Goal: Complete Application Form: Complete application form

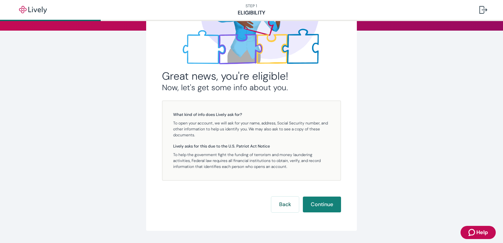
scroll to position [99, 0]
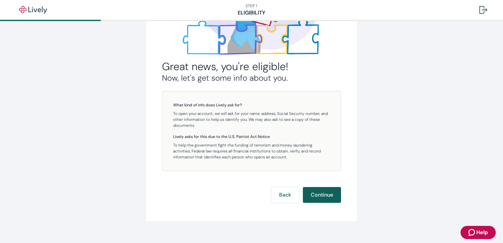
click at [313, 195] on button "Continue" at bounding box center [322, 195] width 38 height 16
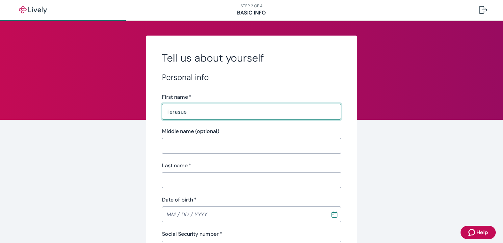
type input "Terasue"
click at [162, 143] on input "Middle name (optional)" at bounding box center [251, 145] width 179 height 13
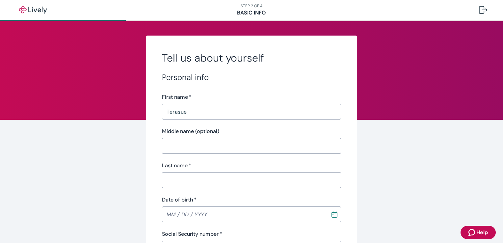
click at [174, 187] on div "​" at bounding box center [251, 180] width 179 height 16
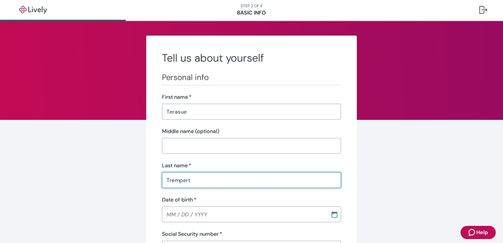
type input "Trempert"
click at [174, 217] on input "MM / DD / YYYY" at bounding box center [244, 214] width 164 height 13
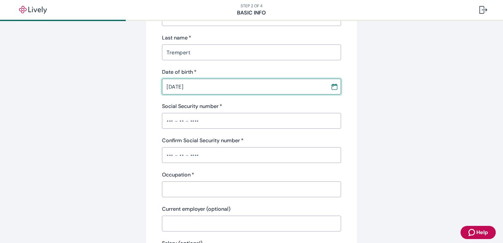
scroll to position [132, 0]
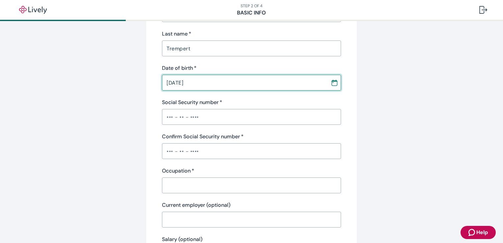
type input "[DATE]"
click at [181, 120] on input "Social Security number   *" at bounding box center [251, 116] width 179 height 13
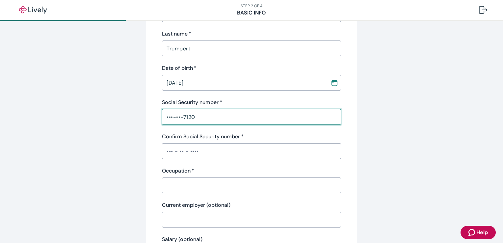
drag, startPoint x: 196, startPoint y: 114, endPoint x: 145, endPoint y: 118, distance: 51.5
click at [146, 118] on div "Tell us about yourself Personal info First name   * Terasue ​ Middle name (opti…" at bounding box center [251, 211] width 211 height 614
type input "•••-••-7120"
click at [172, 154] on input "Confirm Social Security number   *" at bounding box center [251, 151] width 179 height 13
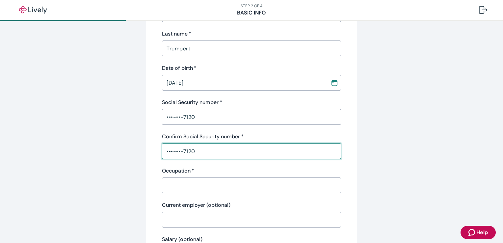
type input "•••-••-7120"
click at [173, 181] on div "Occupation   * ​" at bounding box center [251, 180] width 179 height 26
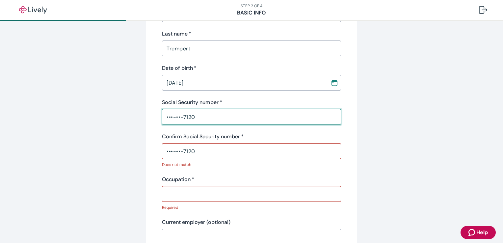
drag, startPoint x: 177, startPoint y: 116, endPoint x: 152, endPoint y: 117, distance: 25.4
click at [152, 117] on div "Tell us about yourself Personal info First name   * Terasue ​ Middle name (opti…" at bounding box center [251, 219] width 211 height 631
drag, startPoint x: 196, startPoint y: 119, endPoint x: 128, endPoint y: 113, distance: 67.5
click at [128, 113] on div "Tell us about yourself Personal info First name   * Terasue ​ Middle name (opti…" at bounding box center [251, 219] width 316 height 631
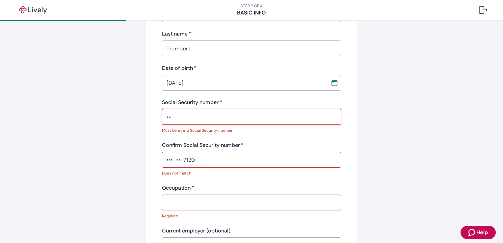
type input "•"
type input "•••-••-7120"
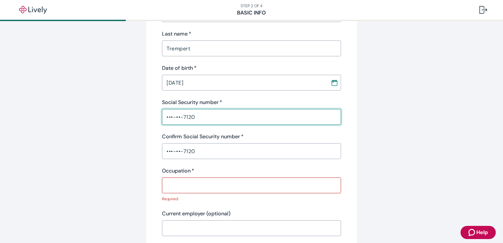
click at [174, 187] on input "Occupation   *" at bounding box center [251, 185] width 179 height 13
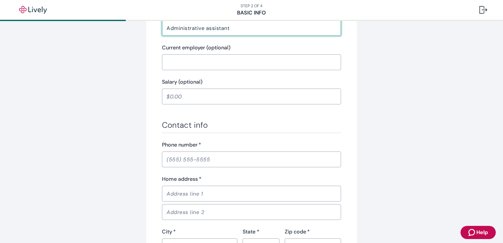
scroll to position [296, 0]
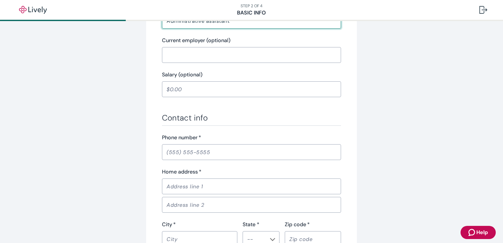
type input "Administrative assistant"
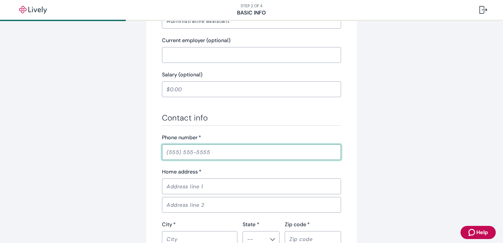
click at [182, 154] on input "Phone number   *" at bounding box center [251, 152] width 179 height 13
type input "[PHONE_NUMBER]"
click at [181, 185] on input "Home address   *" at bounding box center [251, 186] width 179 height 13
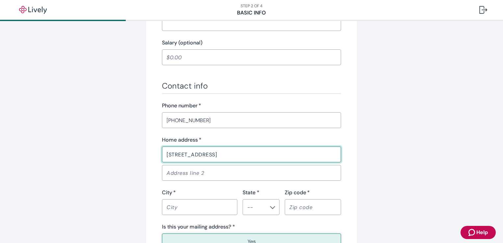
scroll to position [329, 0]
type input "8714 Raven Oaks Dr."
click at [173, 205] on input "City   *" at bounding box center [199, 206] width 75 height 13
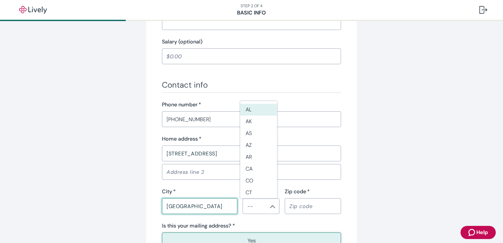
click at [255, 211] on div "​" at bounding box center [261, 206] width 37 height 16
type input "Omaha"
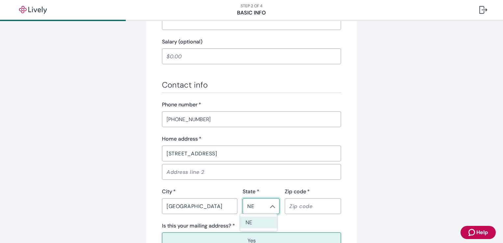
type input "NE"
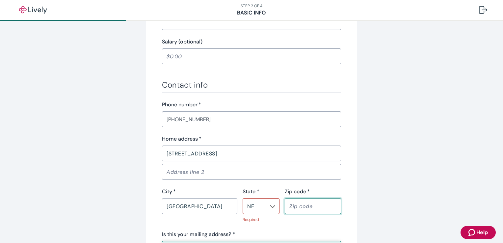
click at [291, 206] on input "Zip code   *" at bounding box center [313, 206] width 56 height 13
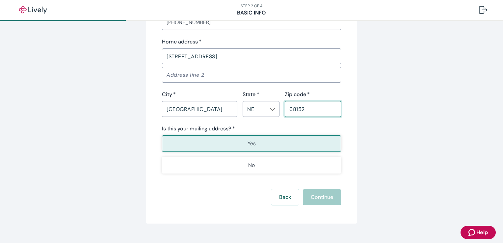
scroll to position [428, 0]
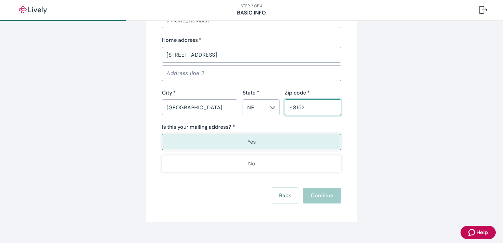
type input "68152"
click at [209, 143] on button "Yes" at bounding box center [251, 142] width 179 height 16
click at [324, 195] on button "Continue" at bounding box center [322, 196] width 38 height 16
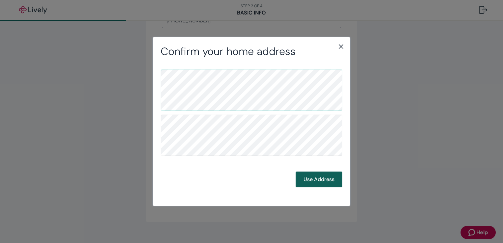
click at [320, 180] on button "Use Address" at bounding box center [319, 180] width 47 height 16
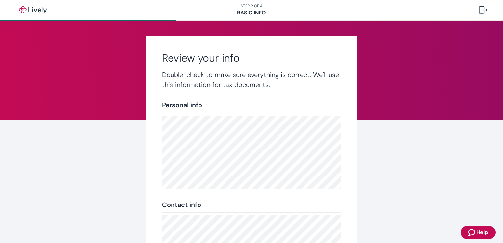
scroll to position [130, 0]
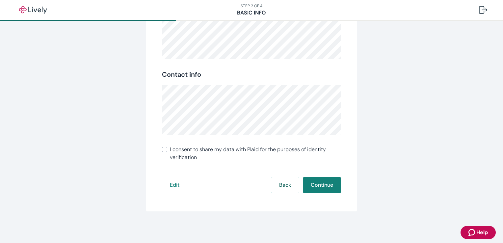
click at [162, 149] on input "I consent to share my data with Plaid for the purposes of identity verification" at bounding box center [164, 149] width 5 height 5
checkbox input "true"
click at [316, 185] on button "Continue" at bounding box center [322, 185] width 38 height 16
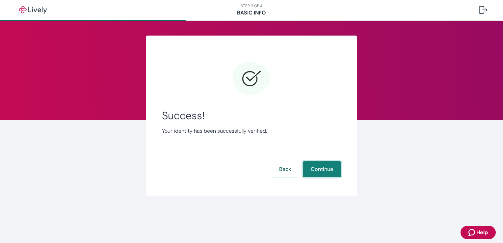
click at [312, 169] on button "Continue" at bounding box center [322, 169] width 38 height 16
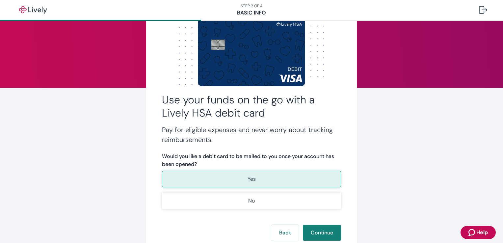
scroll to position [33, 0]
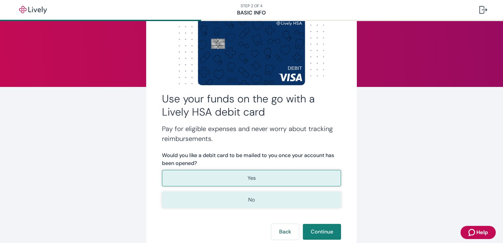
click at [253, 200] on button "No" at bounding box center [251, 200] width 179 height 16
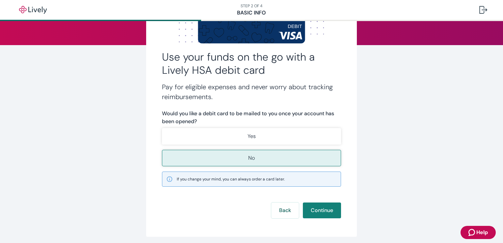
scroll to position [99, 0]
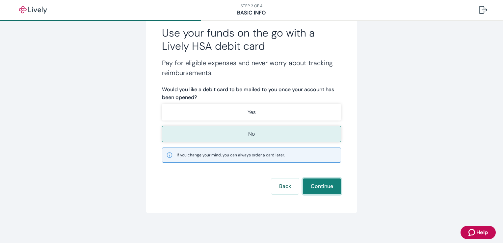
click at [314, 188] on button "Continue" at bounding box center [322, 186] width 38 height 16
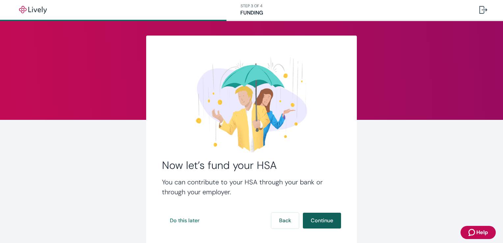
click at [316, 220] on button "Continue" at bounding box center [322, 221] width 38 height 16
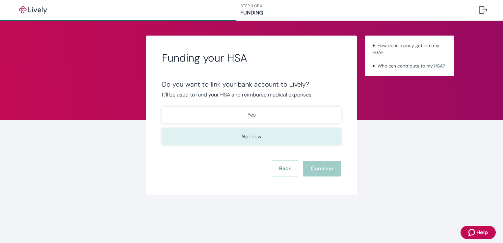
click at [269, 140] on button "Not now" at bounding box center [251, 136] width 179 height 16
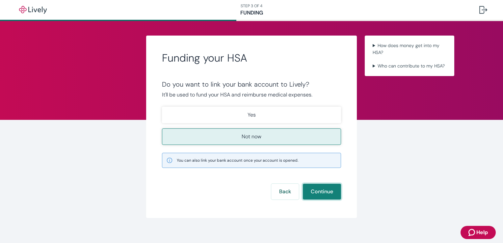
click at [311, 189] on button "Continue" at bounding box center [322, 192] width 38 height 16
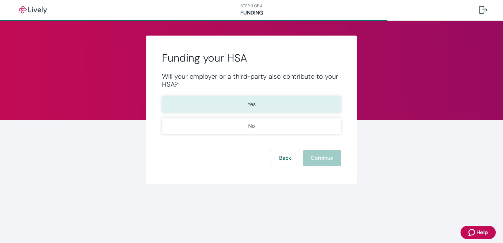
click at [303, 104] on button "Yes" at bounding box center [251, 104] width 179 height 16
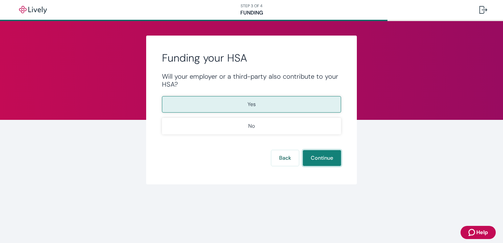
click at [320, 157] on button "Continue" at bounding box center [322, 158] width 38 height 16
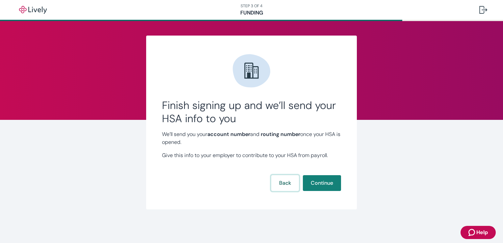
click at [284, 184] on button "Back" at bounding box center [285, 183] width 28 height 16
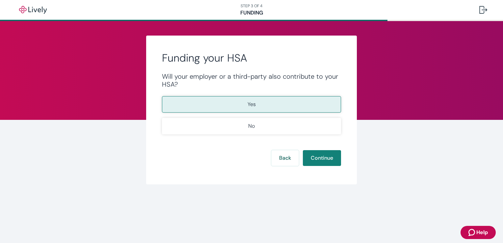
click at [480, 233] on span "Help" at bounding box center [482, 232] width 12 height 8
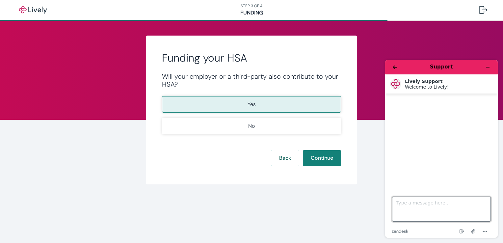
click at [412, 203] on textarea "Type a message here..." at bounding box center [441, 209] width 99 height 25
type textarea "I am trying to sign in to my current account, not create a new one."
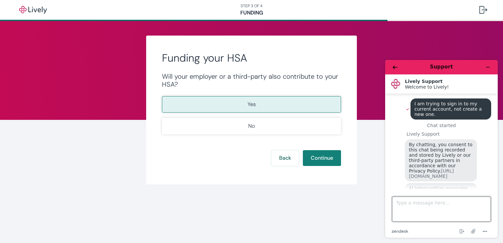
scroll to position [58, 0]
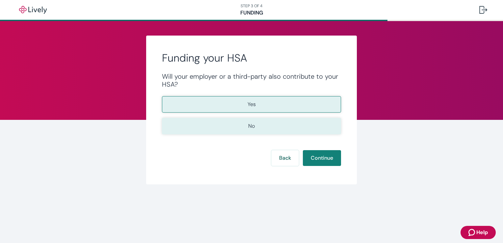
click at [257, 126] on button "No" at bounding box center [251, 126] width 179 height 16
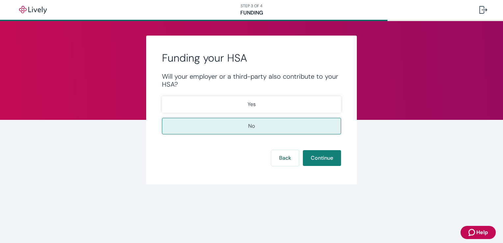
click at [481, 234] on span "Help" at bounding box center [482, 232] width 12 height 8
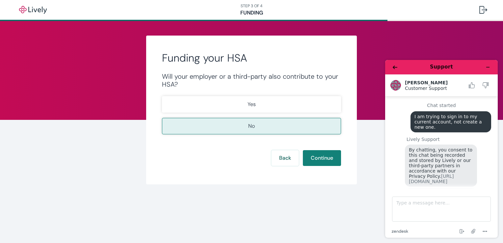
scroll to position [83, 0]
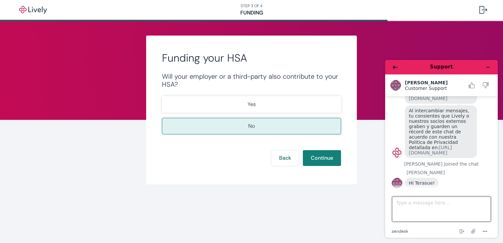
click at [415, 204] on textarea "Type a message here..." at bounding box center [441, 209] width 99 height 25
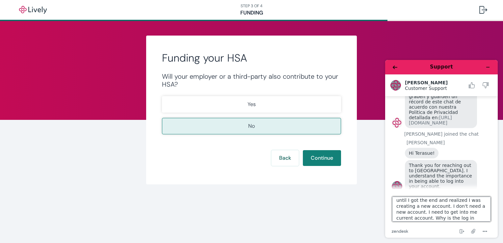
scroll to position [20, 0]
type textarea "I hit the log in button and it made me enter a bunch of information. I did it u…"
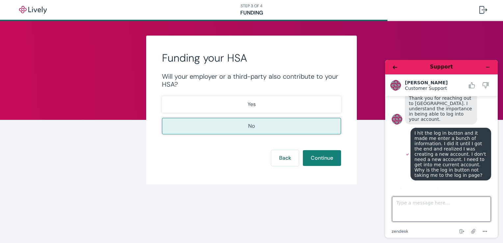
scroll to position [167, 0]
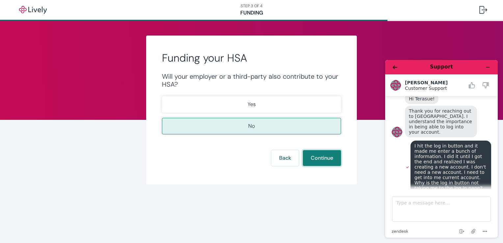
click at [331, 160] on button "Continue" at bounding box center [322, 158] width 38 height 16
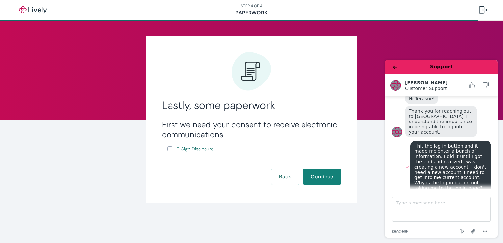
scroll to position [180, 0]
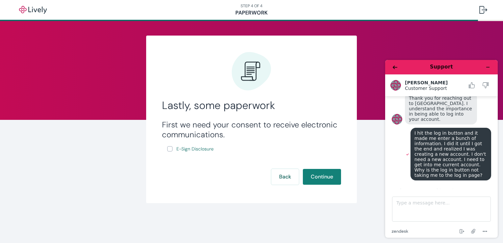
click at [170, 149] on input "E-Sign Disclosure" at bounding box center [169, 148] width 5 height 5
checkbox input "true"
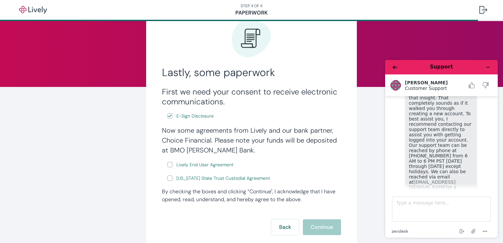
scroll to position [296, 0]
click at [287, 231] on button "Back" at bounding box center [285, 227] width 28 height 16
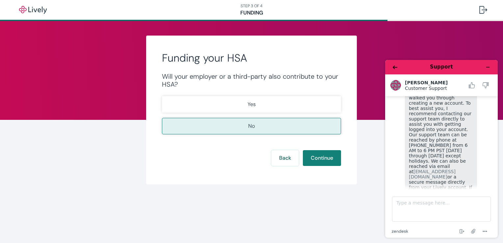
click at [287, 231] on main "Funding your HSA Will your employer or a third-party also contribute to your HS…" at bounding box center [251, 132] width 503 height 222
click at [287, 161] on button "Back" at bounding box center [285, 158] width 28 height 16
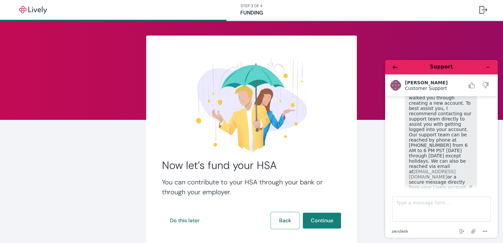
click at [280, 223] on button "Back" at bounding box center [285, 221] width 28 height 16
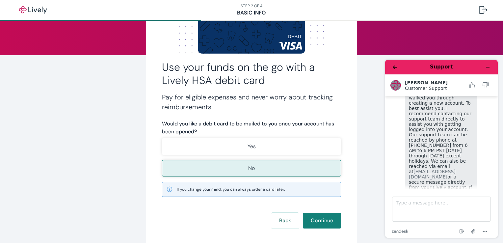
scroll to position [66, 0]
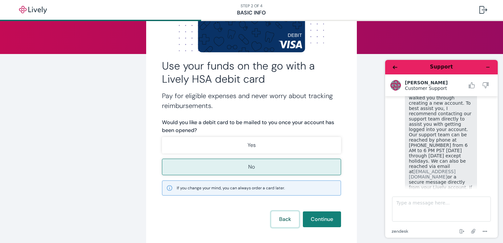
click at [280, 218] on button "Back" at bounding box center [285, 219] width 28 height 16
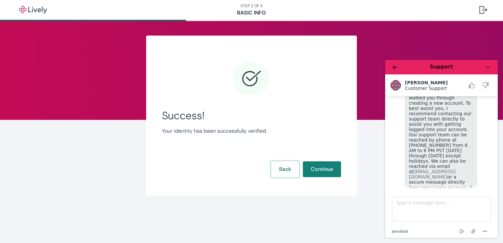
click at [288, 172] on button "Back" at bounding box center [285, 169] width 28 height 16
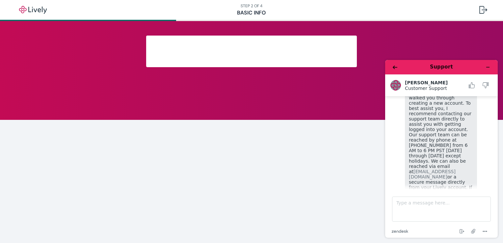
scroll to position [130, 0]
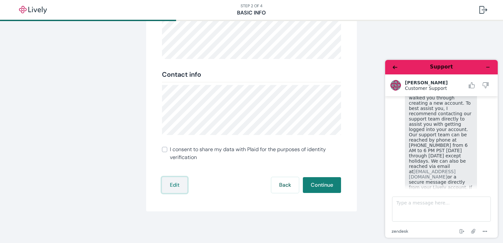
click at [175, 185] on button "Edit" at bounding box center [174, 185] width 25 height 16
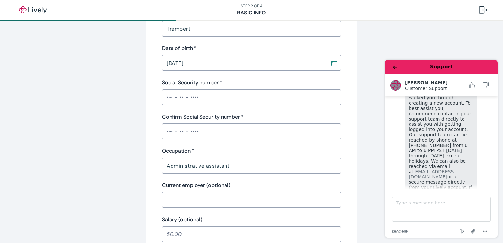
scroll to position [0, 0]
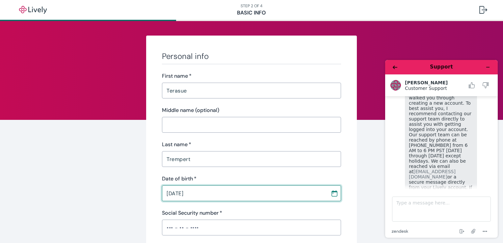
drag, startPoint x: 211, startPoint y: 192, endPoint x: 212, endPoint y: 203, distance: 11.9
click at [212, 203] on div "Personal info First name   * Terasue ​ Middle name (optional) ​ Last name   * T…" at bounding box center [251, 211] width 179 height 321
drag, startPoint x: 201, startPoint y: 193, endPoint x: 183, endPoint y: 191, distance: 18.2
click at [183, 191] on input "MM / 17 / 1969" at bounding box center [244, 193] width 164 height 13
drag, startPoint x: 199, startPoint y: 191, endPoint x: 204, endPoint y: 192, distance: 5.0
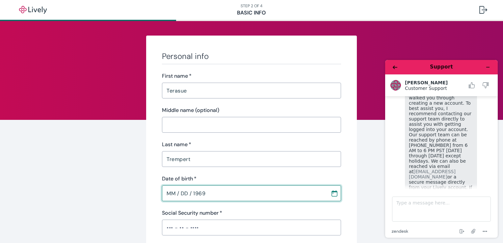
click at [202, 191] on input "MM / DD / 1969" at bounding box center [244, 193] width 164 height 13
click at [207, 193] on input "MM / DD / 1969" at bounding box center [244, 193] width 164 height 13
type input "MM / DD / YYYY"
click at [207, 193] on input "MM / DD / YYYY" at bounding box center [244, 193] width 164 height 13
click at [205, 194] on input "MM / DD / YYYY" at bounding box center [244, 193] width 164 height 13
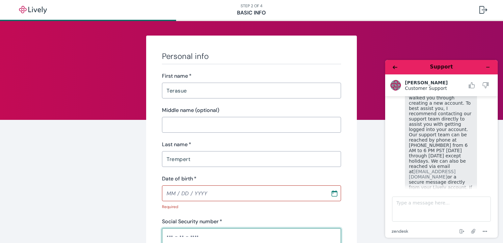
drag, startPoint x: 206, startPoint y: 226, endPoint x: 174, endPoint y: 224, distance: 32.7
click at [174, 224] on div "Social Security number   * ​" at bounding box center [251, 231] width 179 height 26
click at [199, 237] on input "Social Security number   *" at bounding box center [251, 235] width 179 height 13
click at [195, 234] on input "Social Security number   *" at bounding box center [251, 235] width 179 height 13
click at [198, 236] on input "Social Security number   *" at bounding box center [251, 235] width 179 height 13
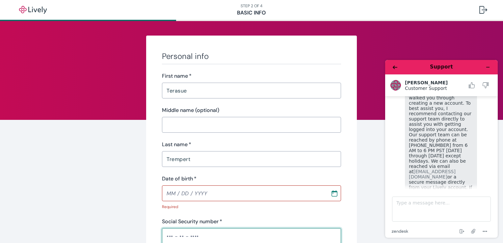
click at [198, 235] on input "Social Security number   *" at bounding box center [251, 235] width 179 height 13
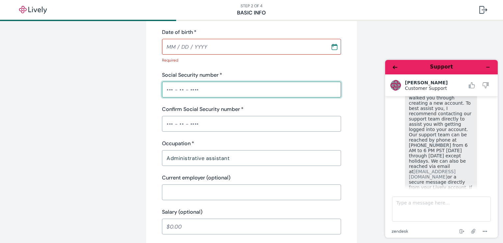
scroll to position [165, 0]
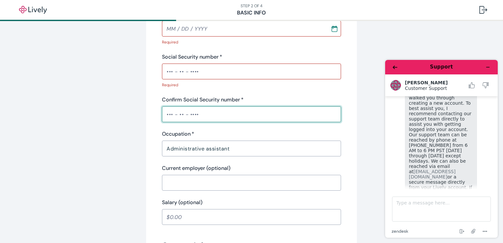
drag, startPoint x: 200, startPoint y: 105, endPoint x: 142, endPoint y: 100, distance: 58.4
click at [142, 100] on div "Personal info First name   * Terasue ​ Middle name (optional) ​ Last name   * T…" at bounding box center [251, 176] width 316 height 610
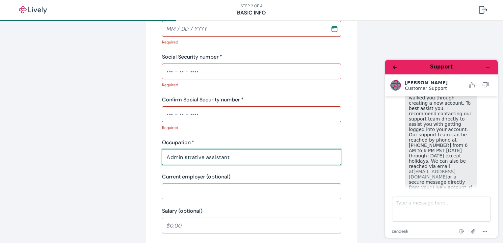
click at [170, 152] on input "Administrative assistant" at bounding box center [251, 156] width 179 height 13
drag, startPoint x: 219, startPoint y: 155, endPoint x: 136, endPoint y: 150, distance: 82.8
click at [136, 150] on div "Personal info First name   * Terasue ​ Middle name (optional) ​ Last name   * T…" at bounding box center [251, 180] width 316 height 619
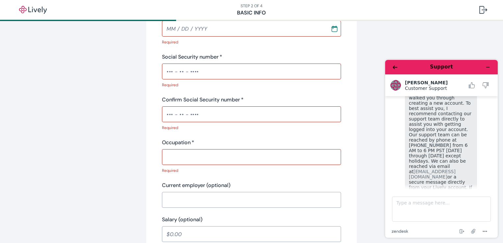
click at [136, 150] on div "Personal info First name   * Terasue ​ Middle name (optional) ​ Last name   * T…" at bounding box center [251, 184] width 316 height 627
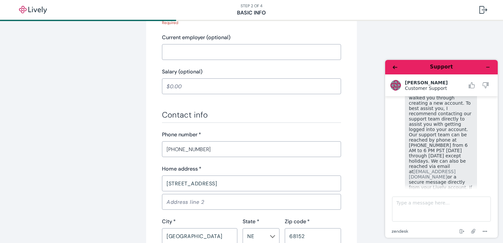
scroll to position [329, 0]
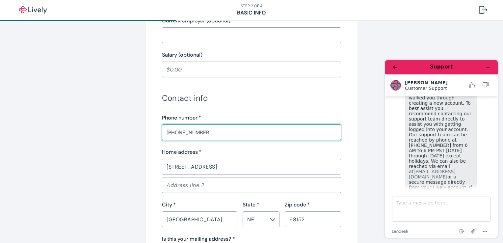
drag, startPoint x: 216, startPoint y: 134, endPoint x: 104, endPoint y: 120, distance: 112.7
click at [105, 120] on div "Personal info First name   * Terasue ​ Middle name (optional) ​ Last name   * T…" at bounding box center [251, 19] width 316 height 627
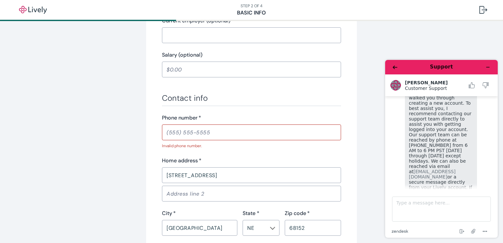
drag, startPoint x: 104, startPoint y: 120, endPoint x: 150, endPoint y: 155, distance: 57.8
click at [145, 153] on div "Personal info First name   * Terasue ​ Middle name (optional) ​ Last name   * T…" at bounding box center [251, 24] width 316 height 636
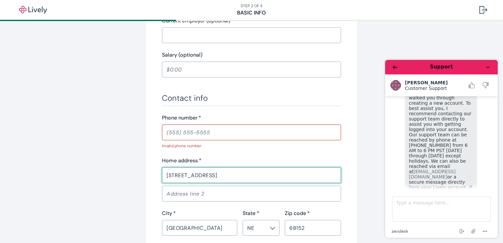
drag, startPoint x: 150, startPoint y: 155, endPoint x: 129, endPoint y: 168, distance: 25.0
click at [129, 168] on div "Personal info First name   * Terasue ​ Middle name (optional) ​ Last name   * T…" at bounding box center [251, 24] width 316 height 636
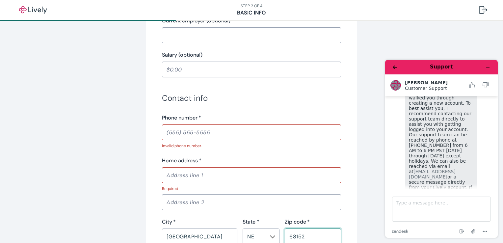
drag, startPoint x: 290, startPoint y: 226, endPoint x: 256, endPoint y: 225, distance: 33.6
click at [258, 225] on div "City   * OMAHA ​ State * NE ​ Zip code   * 68152 ​" at bounding box center [249, 231] width 184 height 26
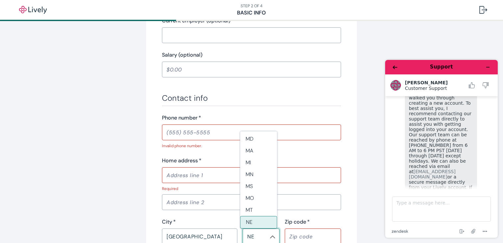
drag, startPoint x: 251, startPoint y: 236, endPoint x: 224, endPoint y: 231, distance: 27.7
click at [224, 231] on div "City   * OMAHA ​ State * NE ​ Zip code   * ​ Required" at bounding box center [249, 235] width 184 height 35
type input "NE"
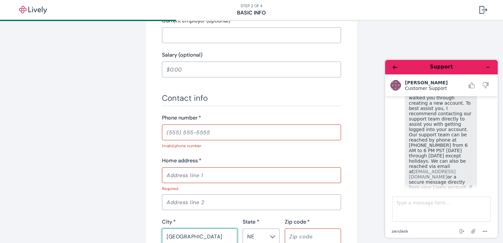
drag, startPoint x: 187, startPoint y: 234, endPoint x: 126, endPoint y: 229, distance: 61.1
click at [126, 229] on div "Personal info First name   * Terasue ​ Middle name (optional) ​ Last name   * T…" at bounding box center [251, 32] width 316 height 653
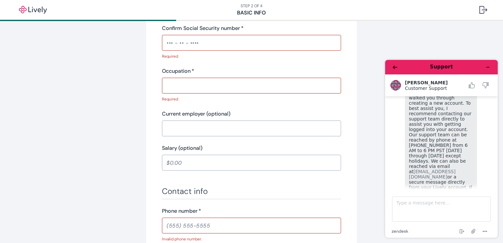
scroll to position [198, 0]
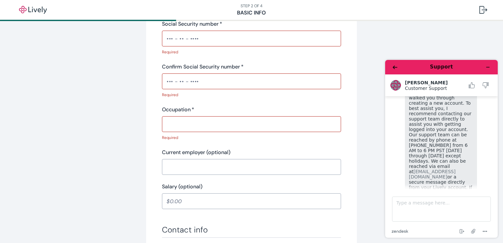
click at [206, 83] on input "Confirm Social Security number   *" at bounding box center [251, 81] width 179 height 13
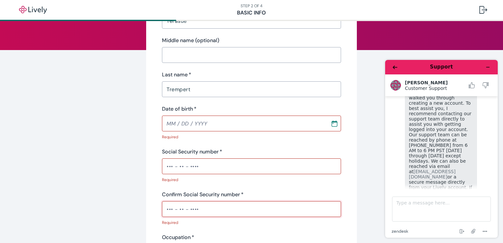
scroll to position [66, 0]
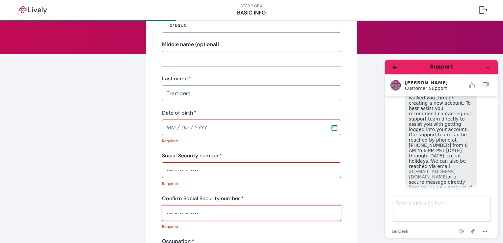
click at [203, 172] on input "Social Security number   *" at bounding box center [251, 170] width 179 height 13
click at [165, 170] on input "Social Security number   *" at bounding box center [251, 170] width 179 height 13
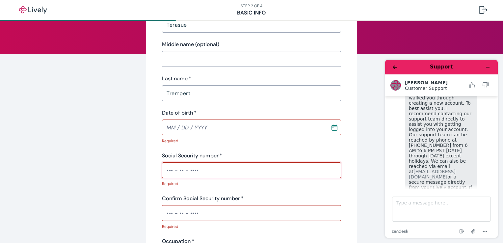
click at [165, 170] on input "Social Security number   *" at bounding box center [251, 170] width 179 height 13
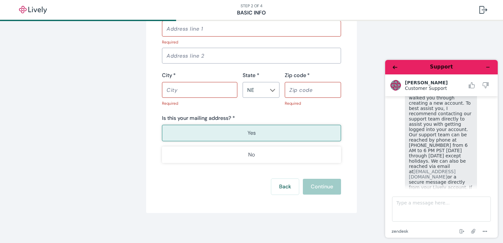
scroll to position [477, 0]
click at [278, 187] on button "Back" at bounding box center [285, 186] width 28 height 16
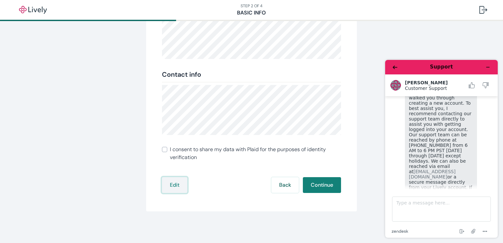
click at [171, 186] on button "Edit" at bounding box center [174, 185] width 25 height 16
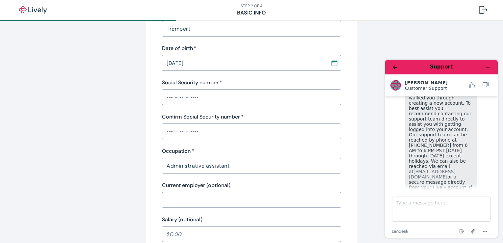
scroll to position [0, 0]
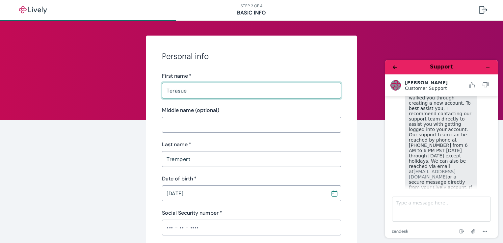
drag, startPoint x: 199, startPoint y: 93, endPoint x: 128, endPoint y: 91, distance: 70.8
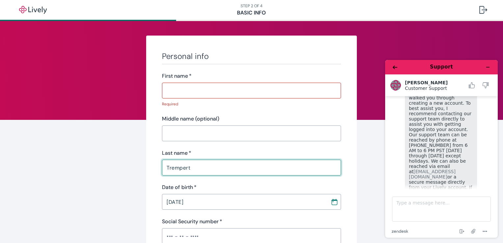
drag, startPoint x: 187, startPoint y: 159, endPoint x: 112, endPoint y: 149, distance: 75.4
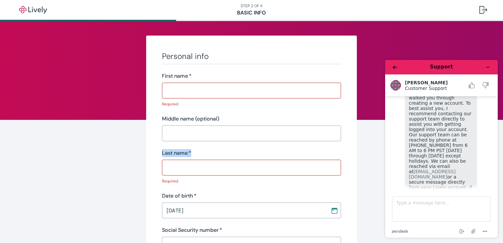
drag, startPoint x: 112, startPoint y: 149, endPoint x: 150, endPoint y: 173, distance: 45.6
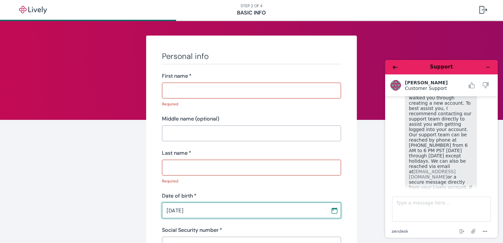
drag, startPoint x: 150, startPoint y: 173, endPoint x: 183, endPoint y: 209, distance: 48.9
click at [184, 209] on input "[DATE]" at bounding box center [244, 210] width 164 height 13
drag, startPoint x: 183, startPoint y: 209, endPoint x: 194, endPoint y: 211, distance: 10.7
click at [193, 211] on input "MM / 17 / 1969" at bounding box center [244, 210] width 164 height 13
click at [206, 208] on input "MM / DD / 1969" at bounding box center [244, 210] width 164 height 13
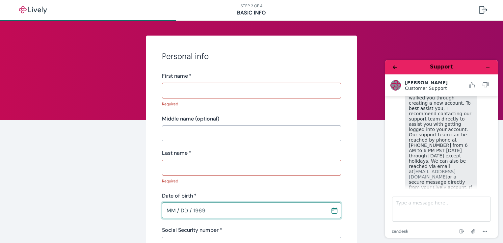
drag, startPoint x: 206, startPoint y: 208, endPoint x: 187, endPoint y: 207, distance: 18.5
click at [187, 207] on input "MM / DD / 1969" at bounding box center [244, 210] width 164 height 13
drag, startPoint x: 204, startPoint y: 210, endPoint x: 199, endPoint y: 209, distance: 5.4
click at [199, 209] on input "MM / DD / 1969" at bounding box center [244, 210] width 164 height 13
type input "MM / DD / YYYY"
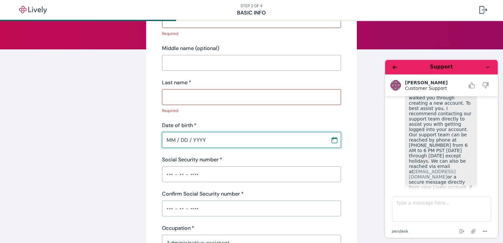
scroll to position [99, 0]
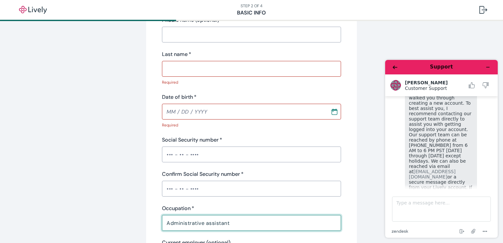
drag, startPoint x: 190, startPoint y: 211, endPoint x: 141, endPoint y: 206, distance: 49.0
click at [143, 207] on div "Personal info First name   * ​ Required Middle name (optional) ​ Last name   * …" at bounding box center [251, 246] width 316 height 619
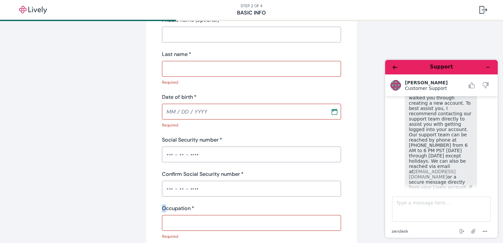
drag, startPoint x: 158, startPoint y: 205, endPoint x: 164, endPoint y: 203, distance: 6.2
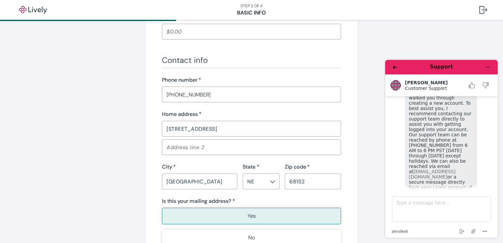
scroll to position [395, 0]
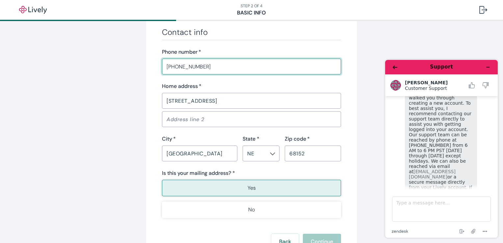
drag, startPoint x: 203, startPoint y: 65, endPoint x: 157, endPoint y: 71, distance: 47.1
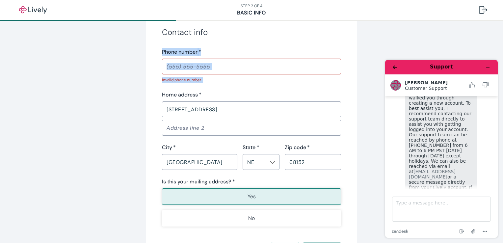
drag, startPoint x: 184, startPoint y: 89, endPoint x: 207, endPoint y: 91, distance: 22.5
drag, startPoint x: 207, startPoint y: 91, endPoint x: 222, endPoint y: 111, distance: 24.7
click at [222, 110] on input "[STREET_ADDRESS]" at bounding box center [251, 109] width 179 height 13
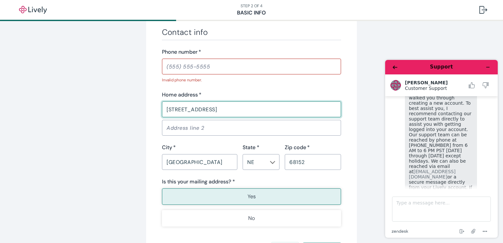
drag, startPoint x: 222, startPoint y: 111, endPoint x: 137, endPoint y: 110, distance: 84.6
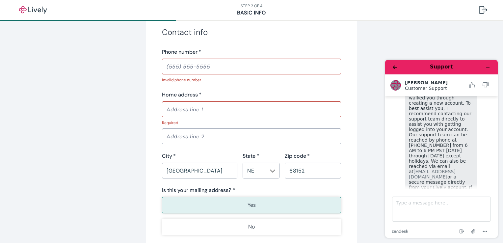
drag, startPoint x: 137, startPoint y: 110, endPoint x: 142, endPoint y: 114, distance: 5.9
drag, startPoint x: 207, startPoint y: 171, endPoint x: 136, endPoint y: 168, distance: 70.5
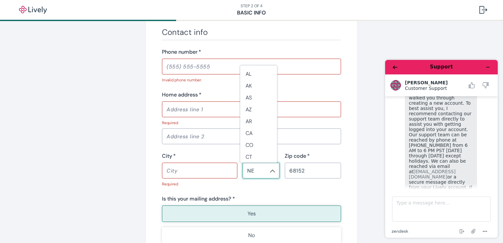
scroll to position [285, 0]
drag, startPoint x: 258, startPoint y: 172, endPoint x: 221, endPoint y: 167, distance: 37.5
click at [221, 167] on div "City   * ​ Required State * ​ Zip code   * 68152 ​" at bounding box center [249, 169] width 184 height 35
type input "NE"
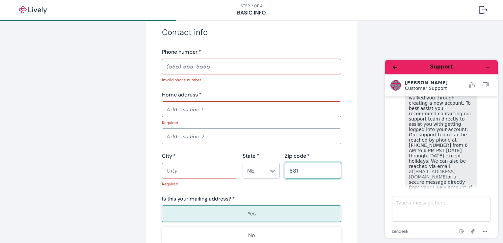
drag, startPoint x: 312, startPoint y: 173, endPoint x: 247, endPoint y: 168, distance: 65.0
click at [247, 168] on div "City   * ​ Required State * NE ​ Zip code   * 681 ​" at bounding box center [249, 169] width 184 height 35
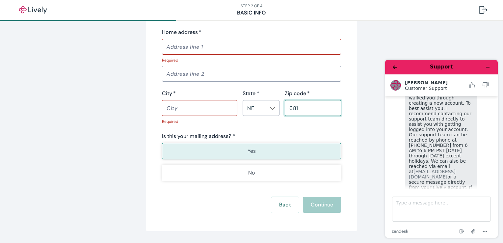
scroll to position [461, 0]
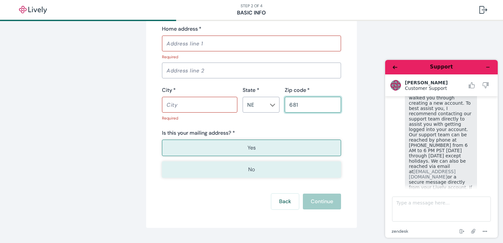
type input "681"
click at [236, 173] on button "No" at bounding box center [251, 169] width 179 height 16
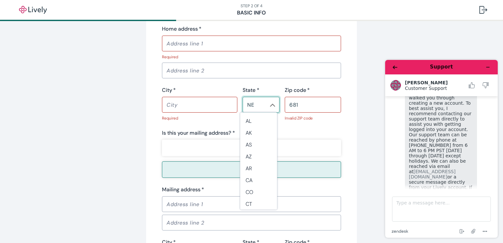
scroll to position [285, 0]
drag, startPoint x: 264, startPoint y: 105, endPoint x: 243, endPoint y: 104, distance: 21.1
click at [245, 104] on input "NE" at bounding box center [256, 104] width 22 height 9
drag, startPoint x: 243, startPoint y: 104, endPoint x: 289, endPoint y: 102, distance: 46.5
click at [287, 103] on div "City   * ​ Required State * ​ Zip code   * 681 ​ Invalid ZIP code" at bounding box center [249, 103] width 184 height 35
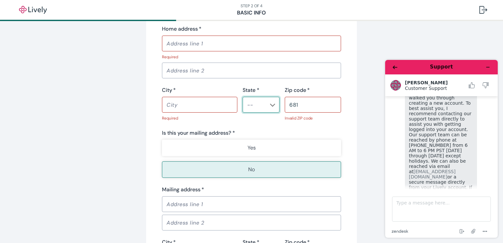
type input "NE"
drag, startPoint x: 296, startPoint y: 105, endPoint x: 277, endPoint y: 103, distance: 19.5
click at [277, 103] on div "City   * ​ Required State * NE ​ Zip code   * 681 ​ Invalid ZIP code" at bounding box center [249, 103] width 184 height 35
click at [277, 103] on div "NE ​" at bounding box center [261, 105] width 37 height 16
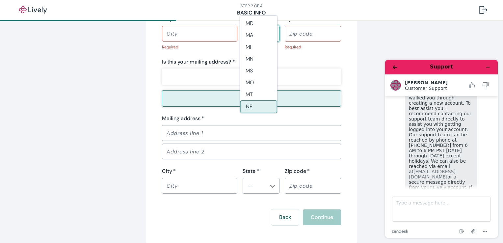
scroll to position [560, 0]
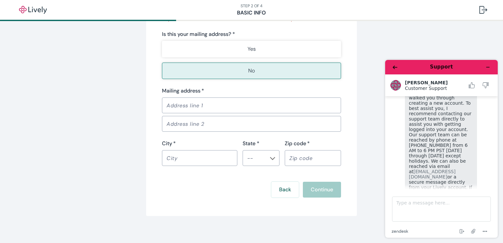
click at [316, 191] on div "Back Continue" at bounding box center [251, 190] width 179 height 16
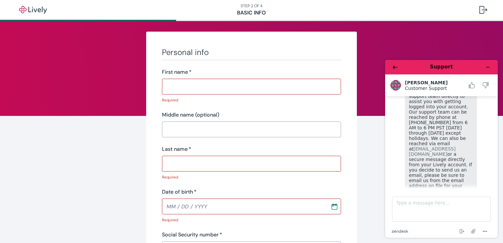
scroll to position [0, 0]
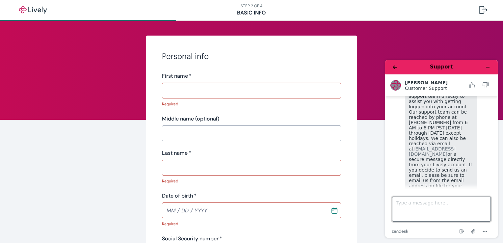
click at [407, 204] on textarea "Type a message here..." at bounding box center [441, 209] width 99 height 25
type textarea "n"
type textarea "I am trying to delete all the information that I entered and it won't let me do…"
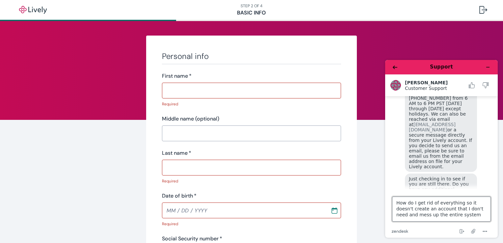
type textarea "How do I get rid of everything so it doesn't create an account that I don't nee…"
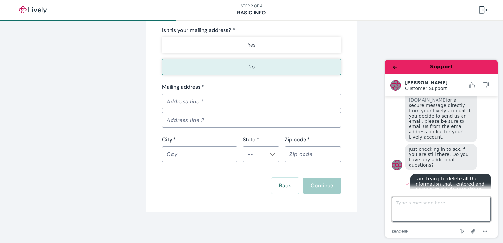
scroll to position [437, 0]
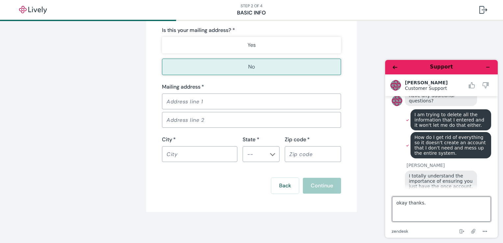
type textarea "okay thanks."
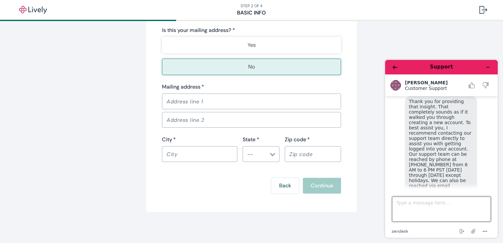
scroll to position [292, 0]
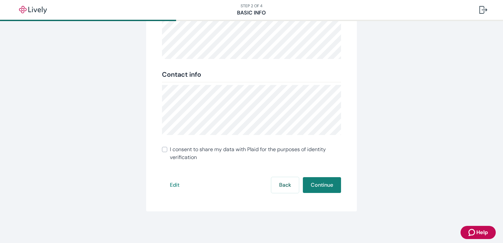
scroll to position [130, 0]
click at [473, 233] on icon "Zendesk support icon" at bounding box center [472, 232] width 8 height 8
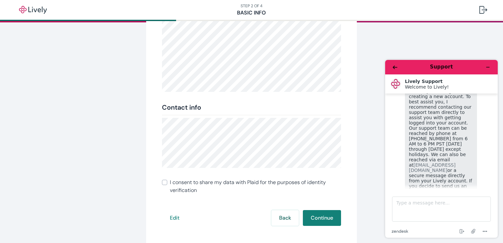
scroll to position [97, 0]
click at [278, 218] on button "Back" at bounding box center [285, 218] width 28 height 16
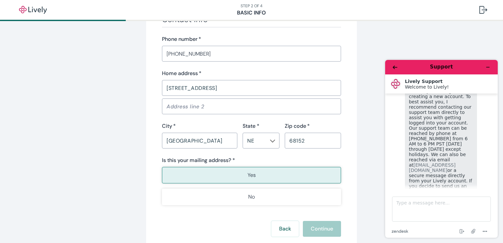
scroll to position [395, 0]
click at [280, 228] on button "Back" at bounding box center [285, 229] width 28 height 16
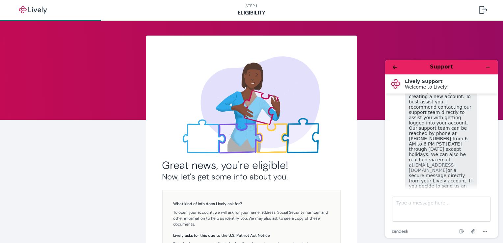
scroll to position [108, 0]
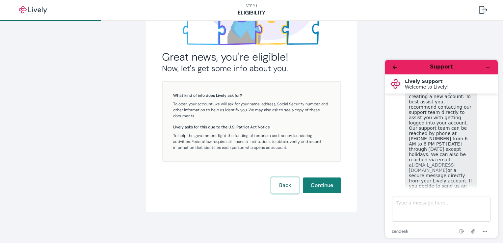
click at [277, 185] on button "Back" at bounding box center [285, 185] width 28 height 16
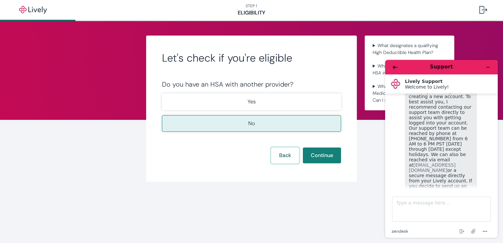
click at [283, 157] on button "Back" at bounding box center [285, 155] width 28 height 16
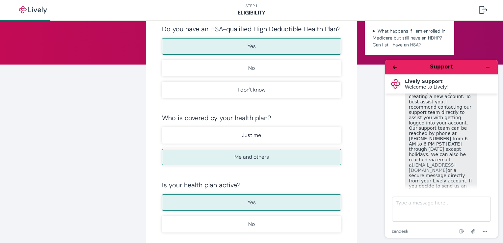
scroll to position [99, 0]
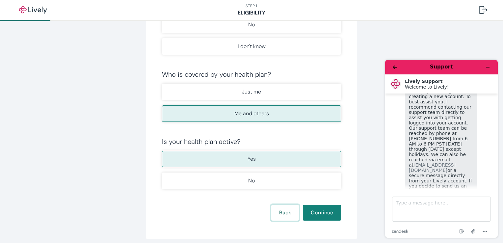
click at [282, 213] on button "Back" at bounding box center [285, 213] width 28 height 16
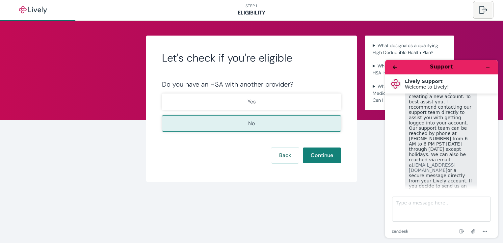
click at [478, 9] on button at bounding box center [483, 10] width 18 height 16
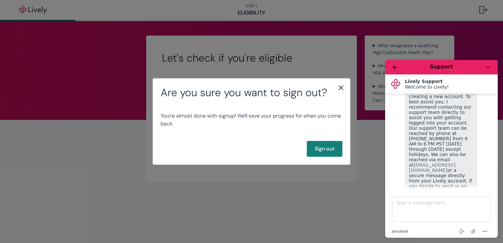
click at [341, 85] on icon "close" at bounding box center [341, 88] width 8 height 8
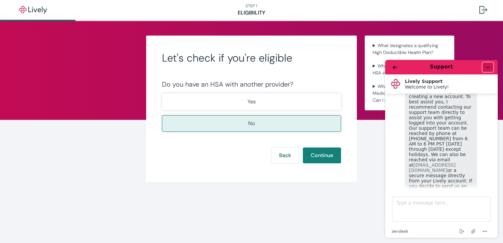
click at [489, 67] on icon "Minimize widget" at bounding box center [488, 67] width 3 height 0
